Goal: Find specific page/section: Locate a particular part of the current website

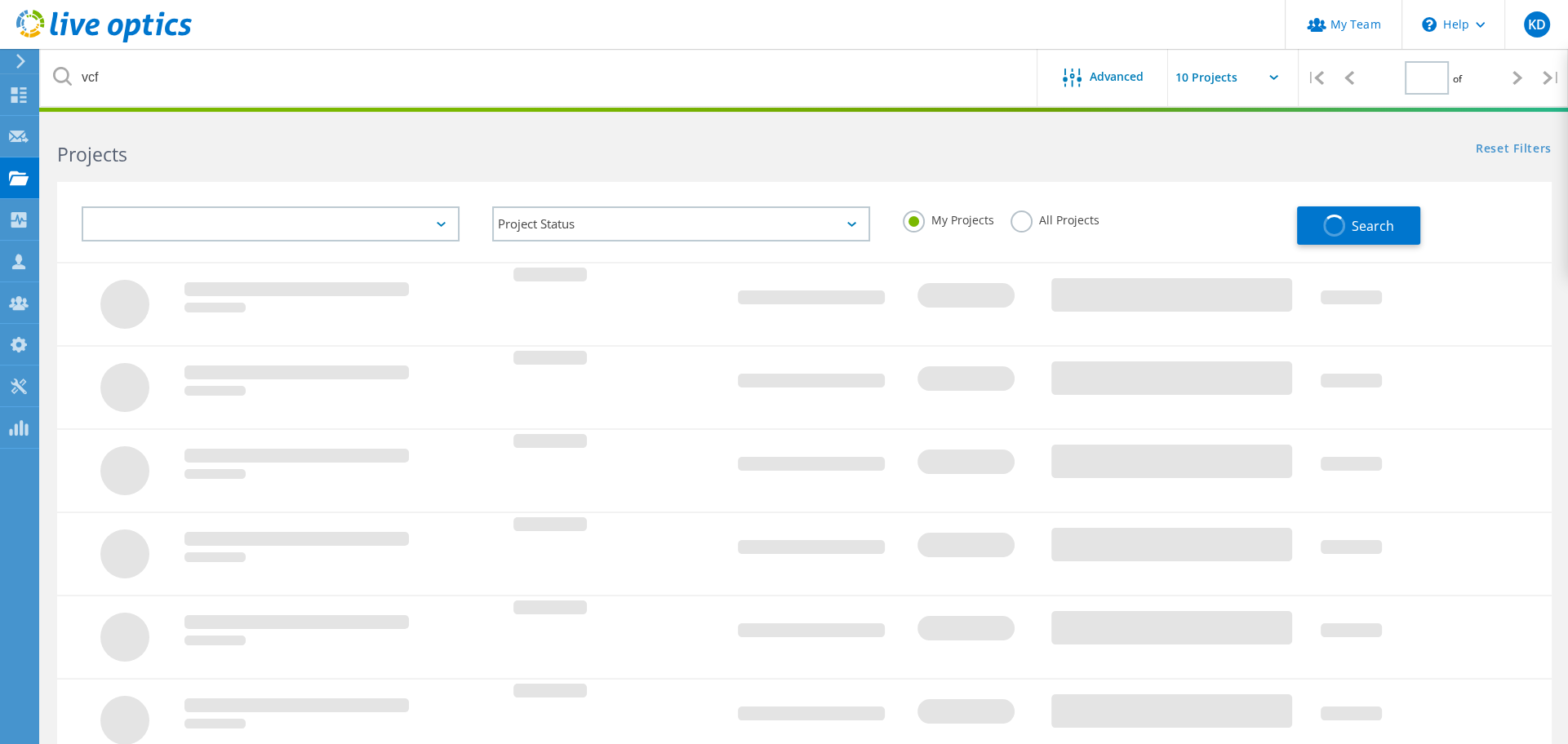
type input "1"
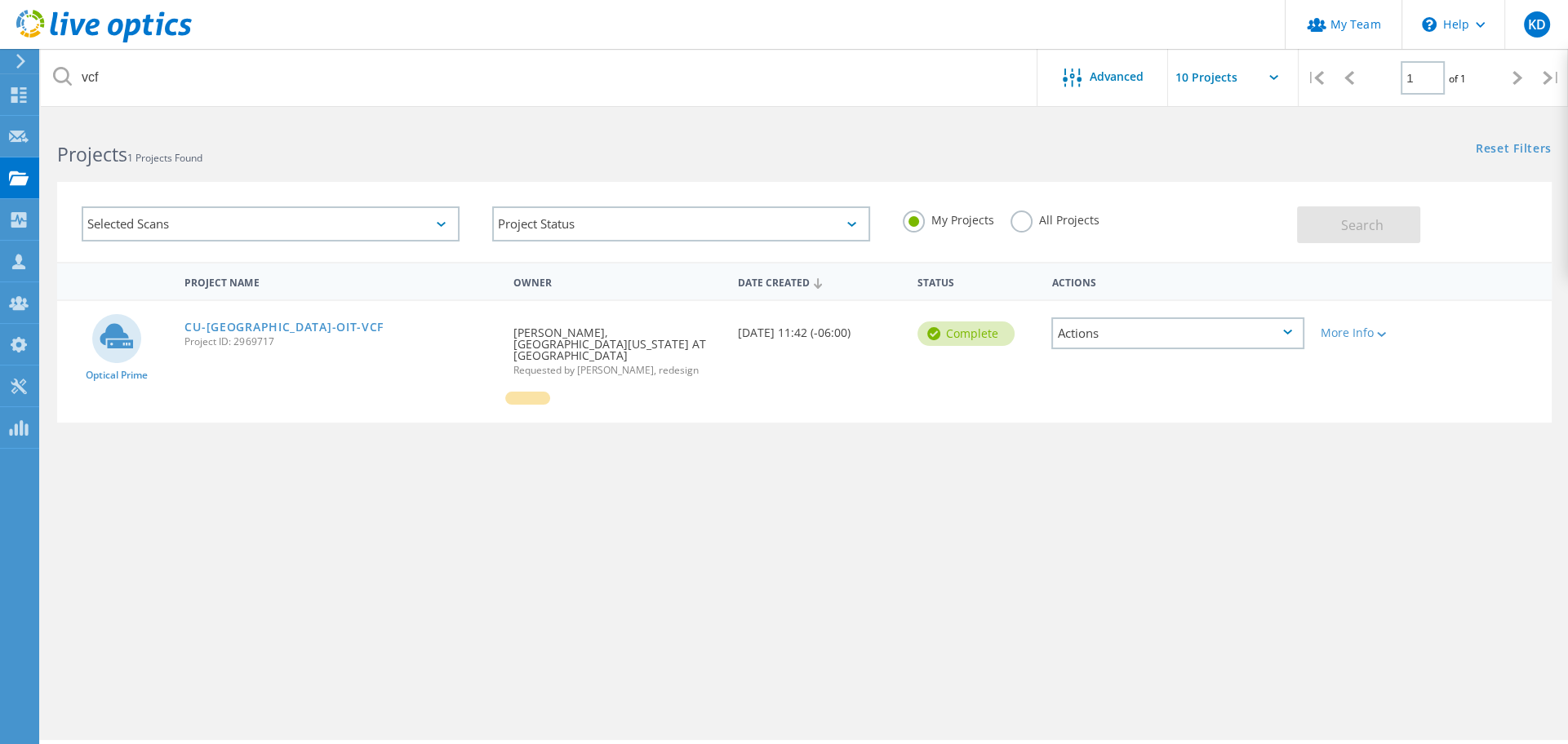
click at [1066, 214] on label "All Projects" at bounding box center [1055, 218] width 89 height 15
click at [0, 0] on input "All Projects" at bounding box center [0, 0] width 0 height 0
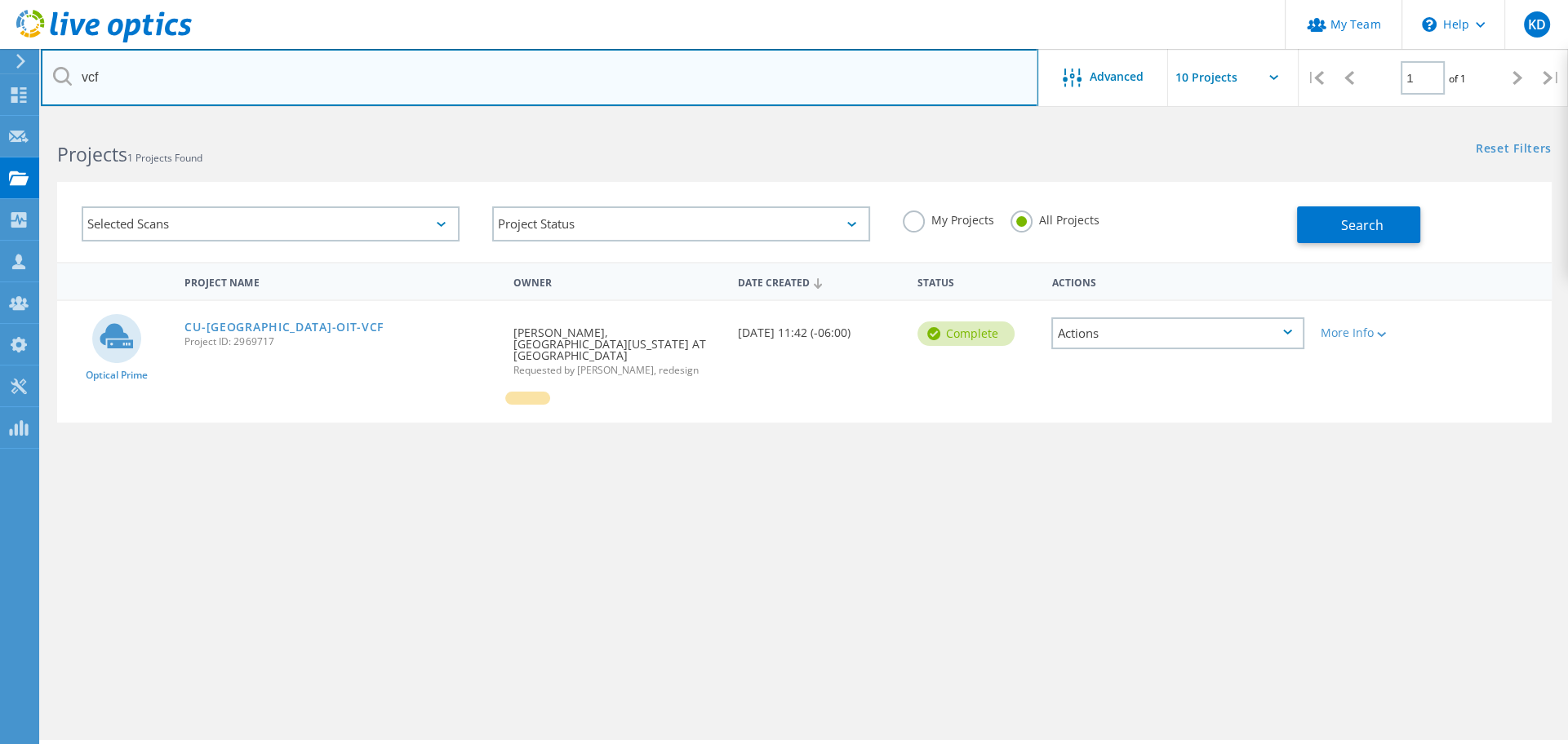
drag, startPoint x: 154, startPoint y: 77, endPoint x: -36, endPoint y: 46, distance: 192.5
click at [0, 46] on html "My Team \n Help Explore Helpful Articles Contact Support KD Partner Team Admin …" at bounding box center [784, 394] width 1568 height 790
type input "kse"
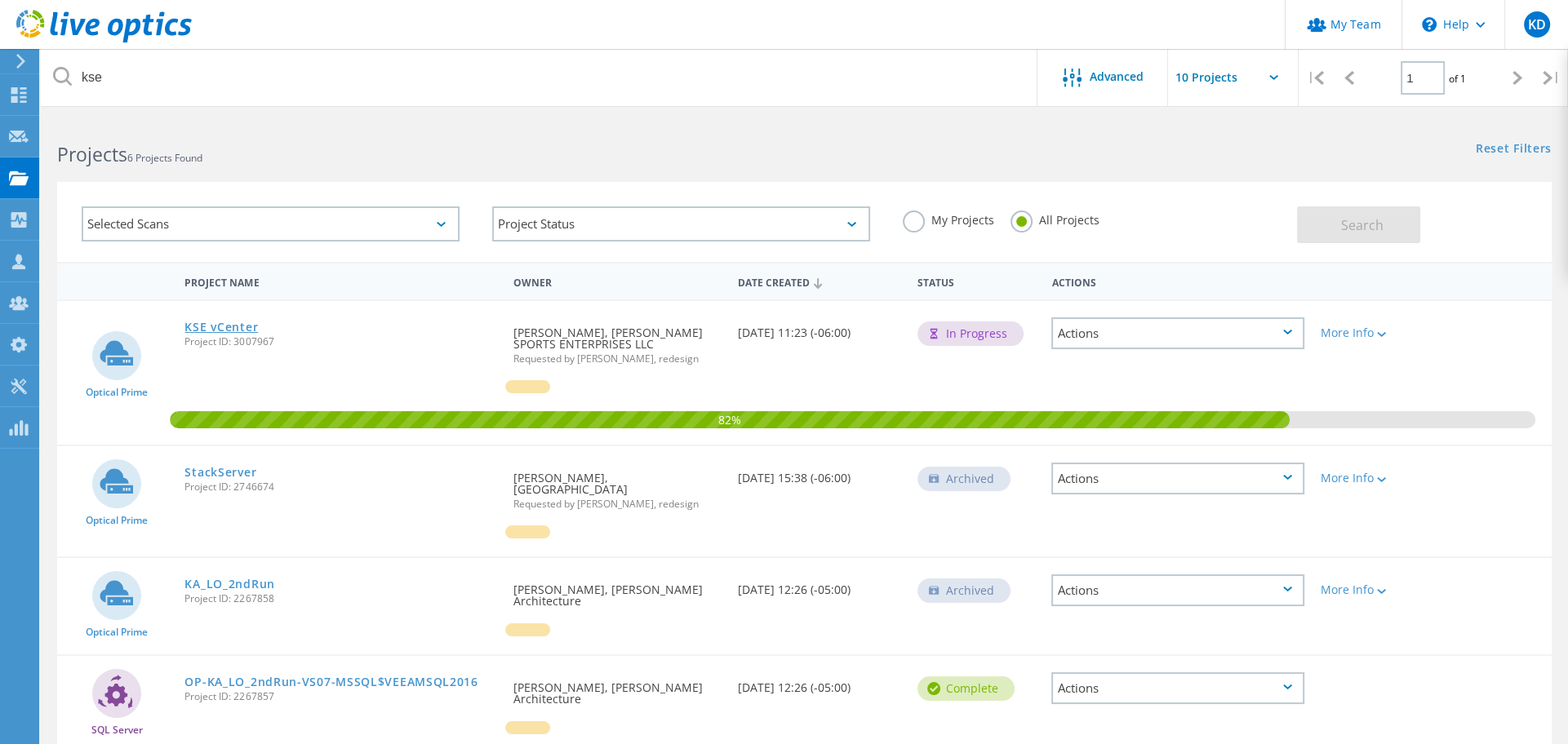
click at [201, 321] on link "KSE vCenter" at bounding box center [221, 326] width 73 height 11
